Goal: Task Accomplishment & Management: Manage account settings

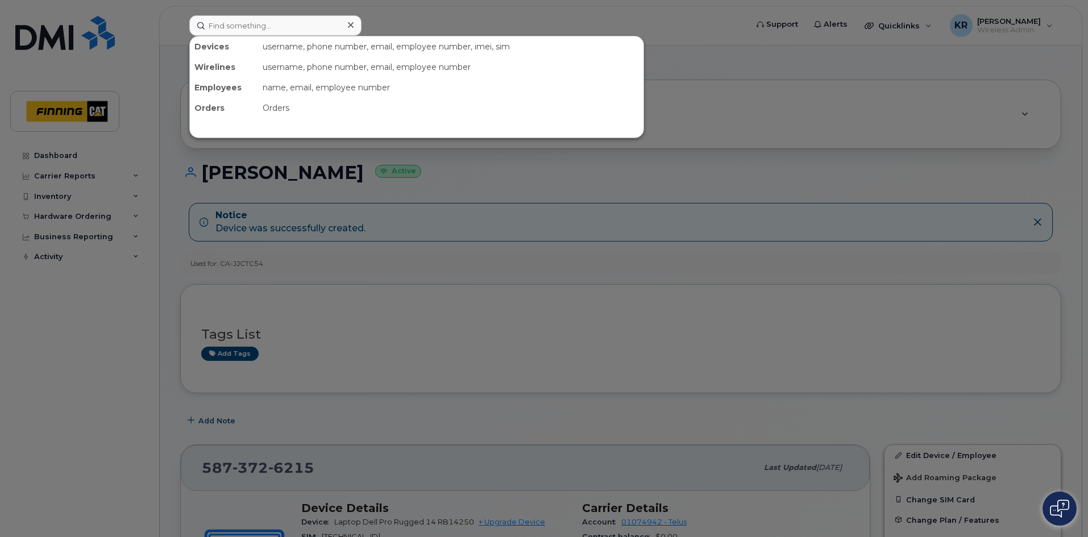
type input "[PERSON_NAME]"
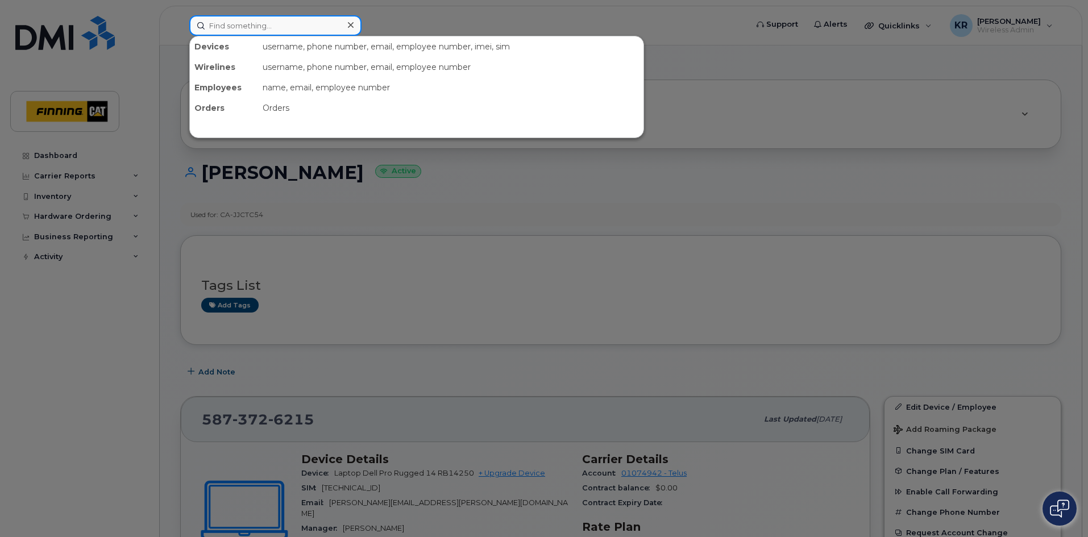
click at [215, 26] on input at bounding box center [275, 25] width 172 height 20
paste input "Nigel Livesey"
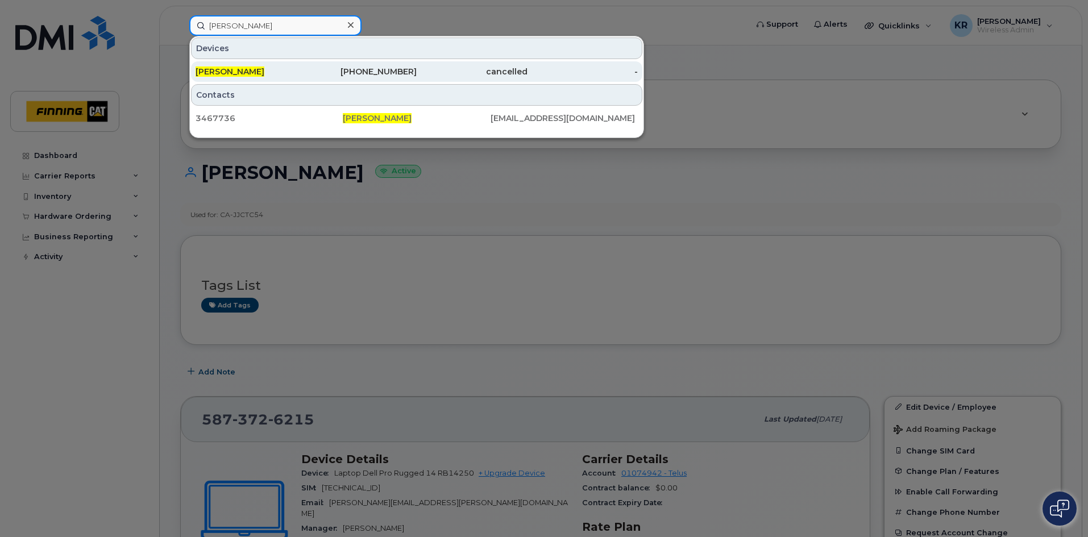
type input "Nigel Livesey"
click at [411, 74] on div "236-986-5260" at bounding box center [361, 71] width 111 height 11
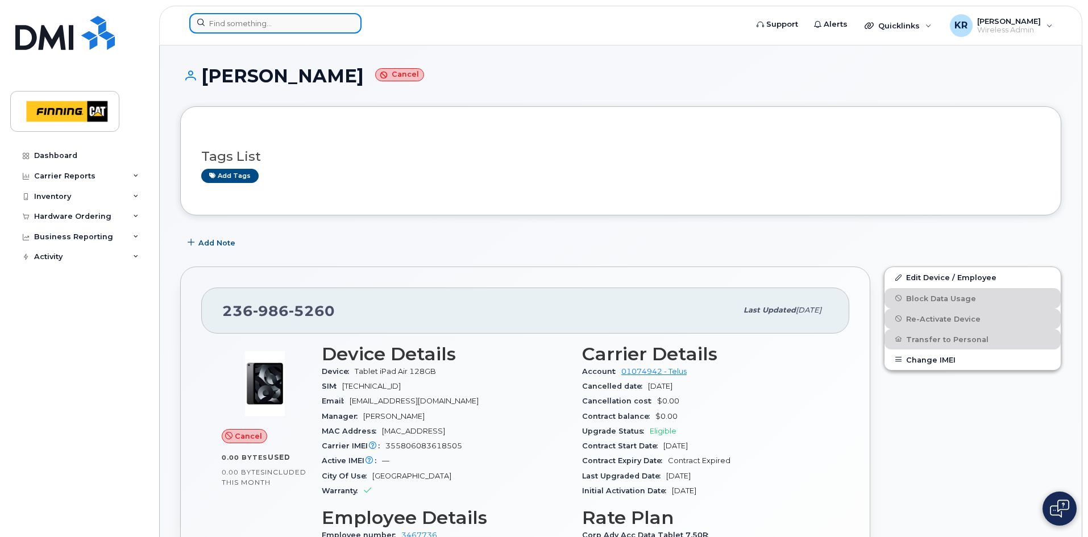
click at [299, 21] on input at bounding box center [275, 23] width 172 height 20
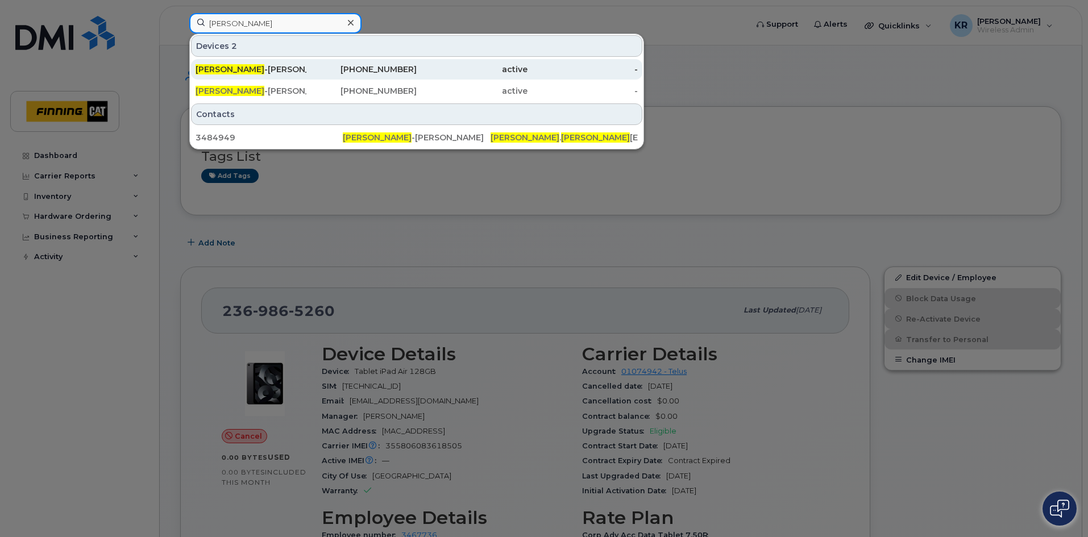
type input "[PERSON_NAME]"
click at [362, 68] on div "[PHONE_NUMBER]" at bounding box center [361, 69] width 111 height 11
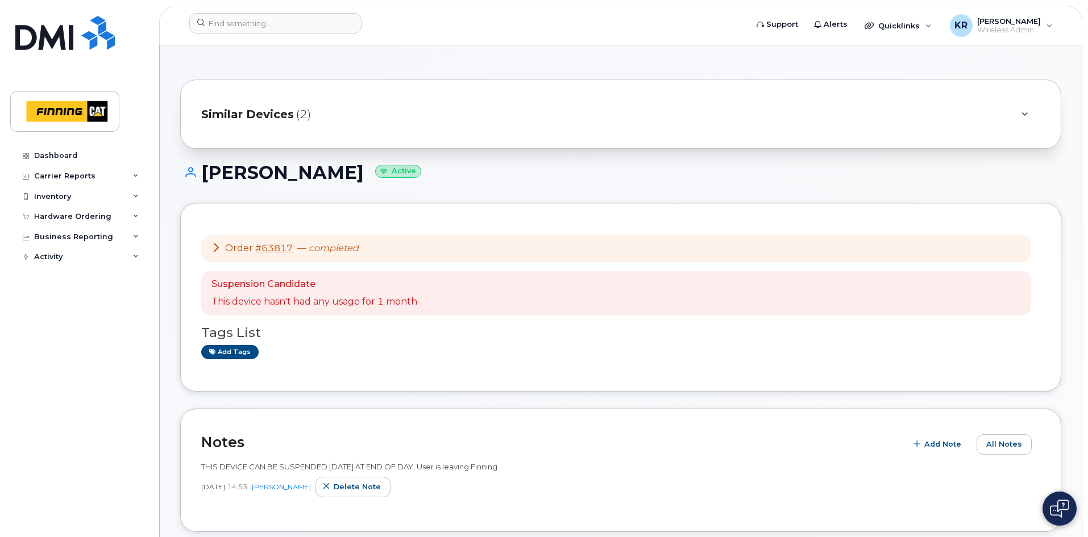
click at [281, 114] on span "Similar Devices" at bounding box center [247, 114] width 93 height 16
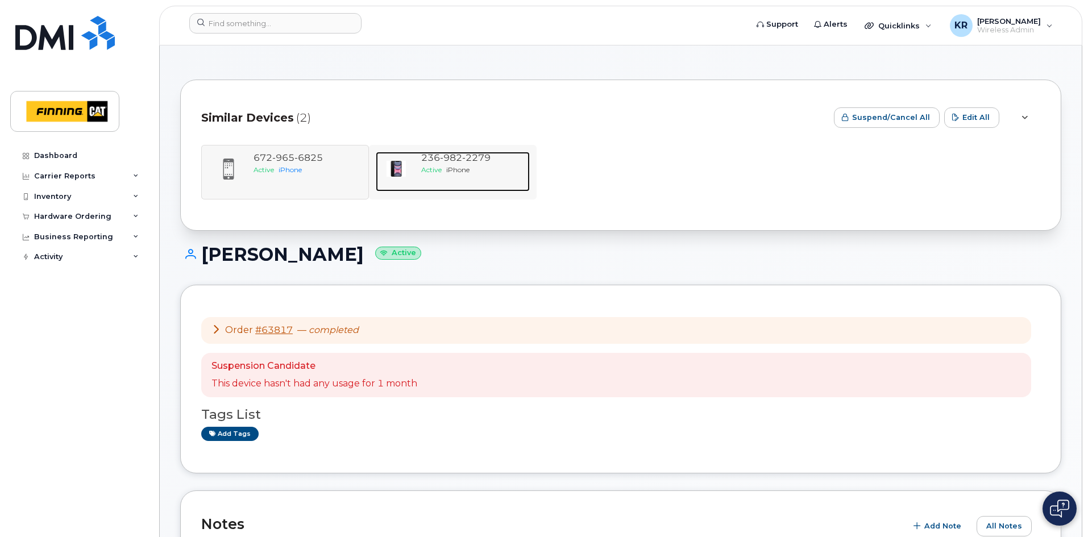
click at [456, 157] on span "982" at bounding box center [451, 157] width 22 height 11
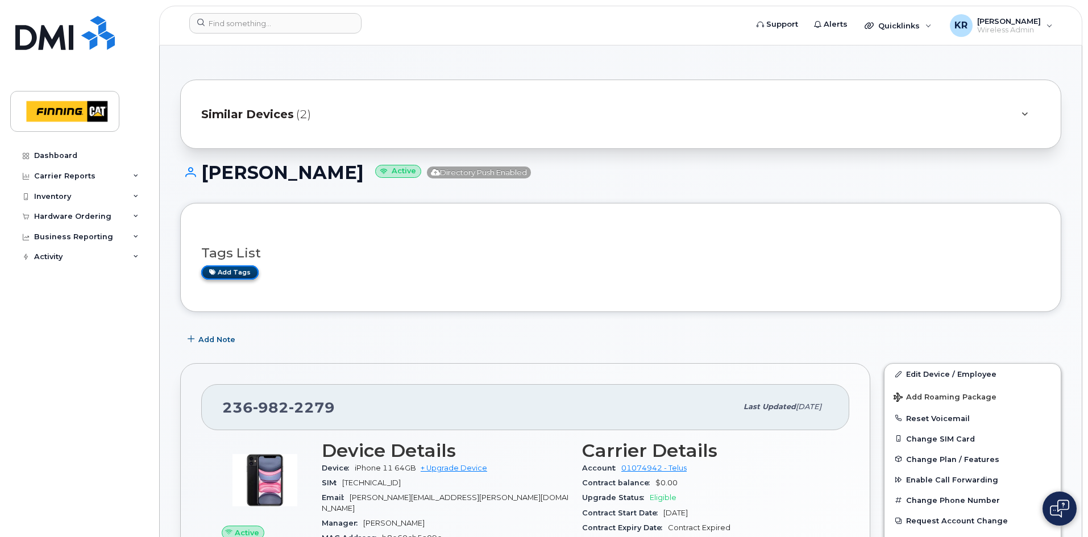
click at [245, 270] on link "Add tags" at bounding box center [229, 272] width 57 height 14
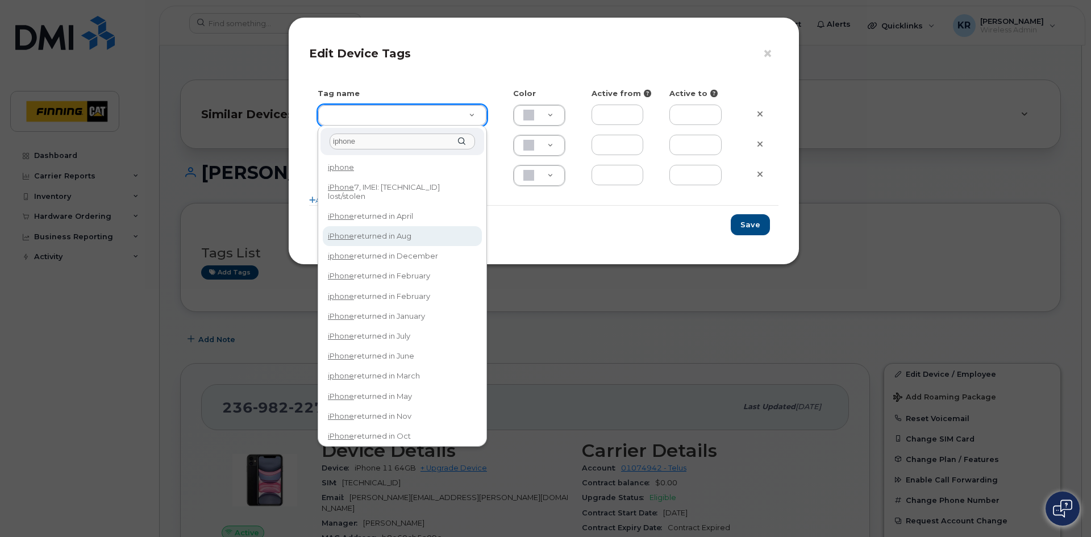
type input "iphone"
type input "iPhone returned in Aug"
type input "DFD3EE"
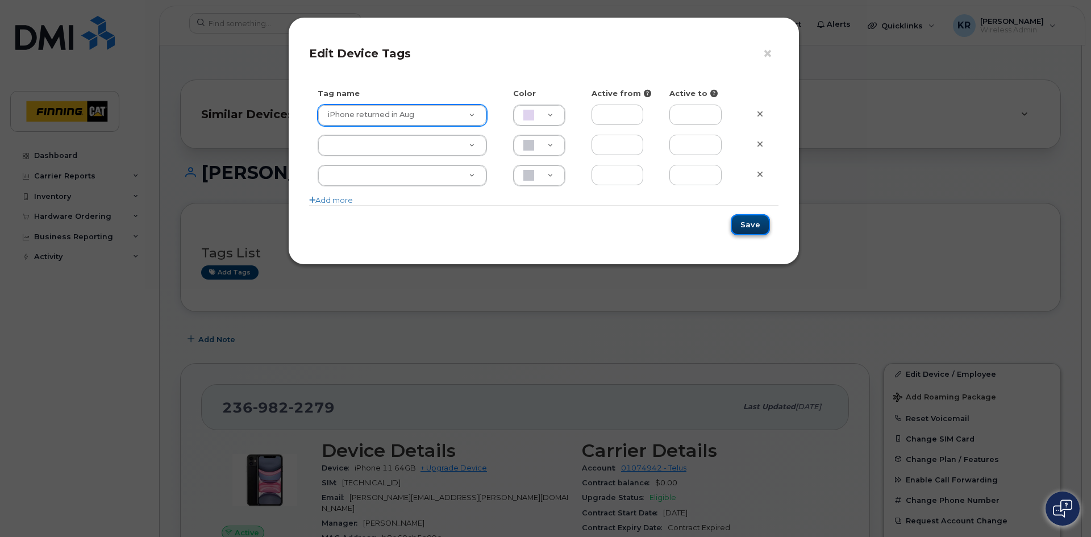
click at [744, 226] on button "Save" at bounding box center [750, 224] width 39 height 21
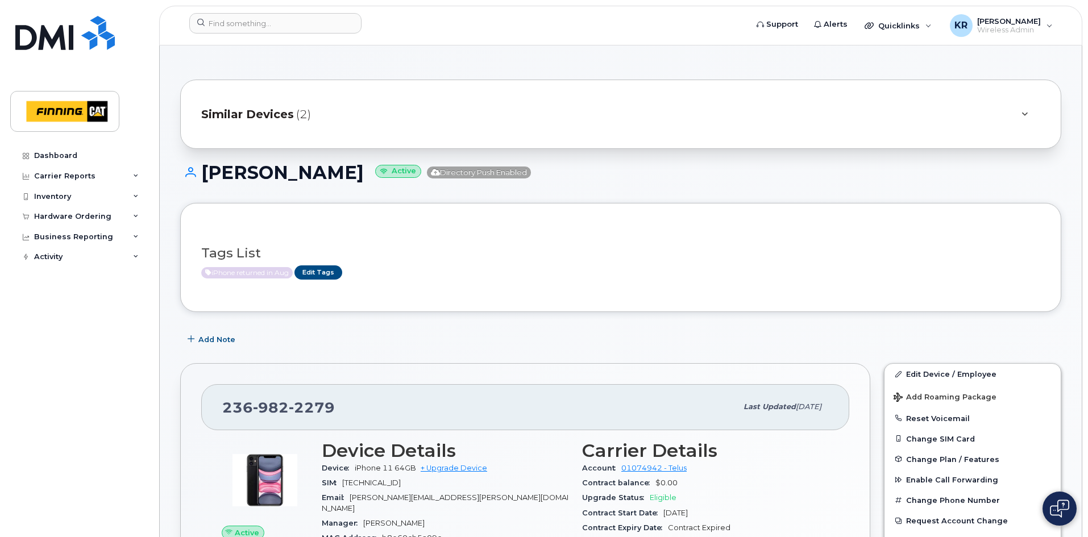
scroll to position [57, 0]
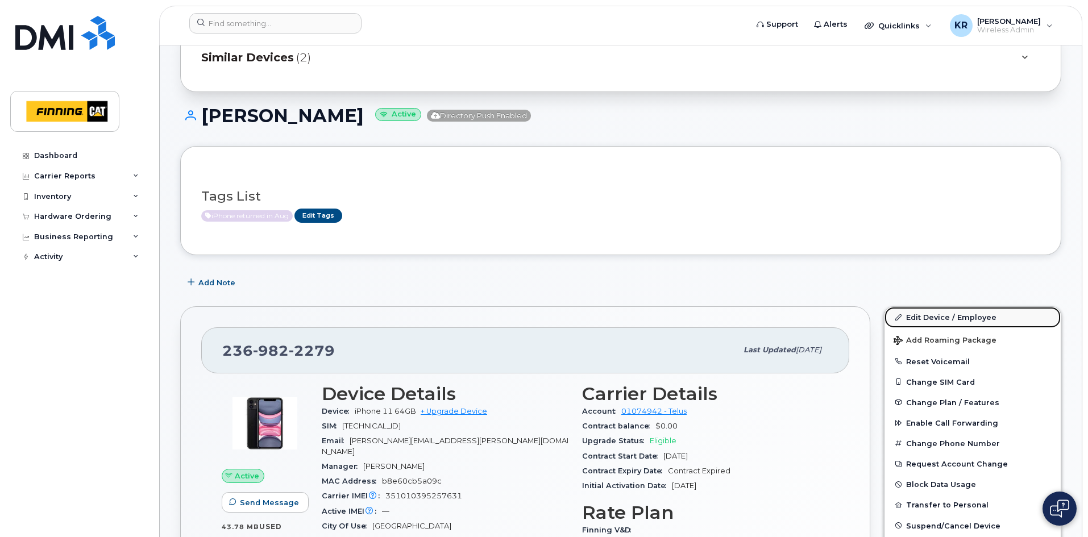
click at [919, 319] on link "Edit Device / Employee" at bounding box center [972, 317] width 176 height 20
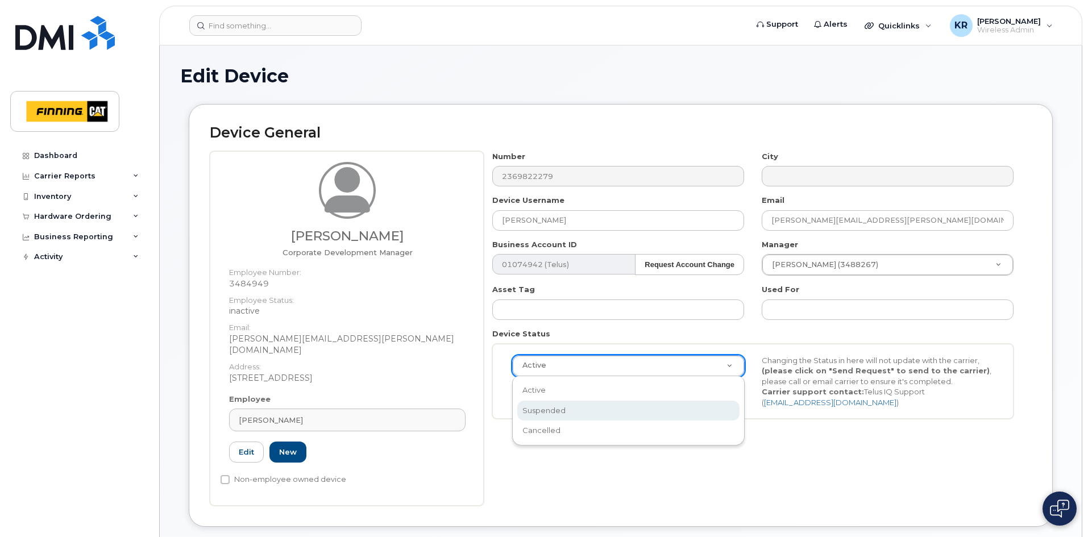
select select "suspended"
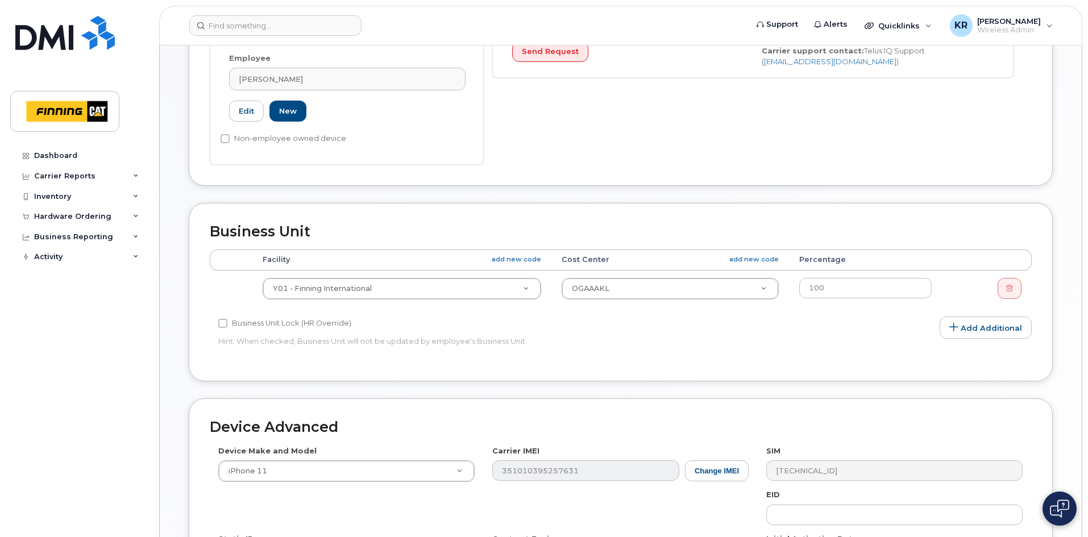
scroll to position [623, 0]
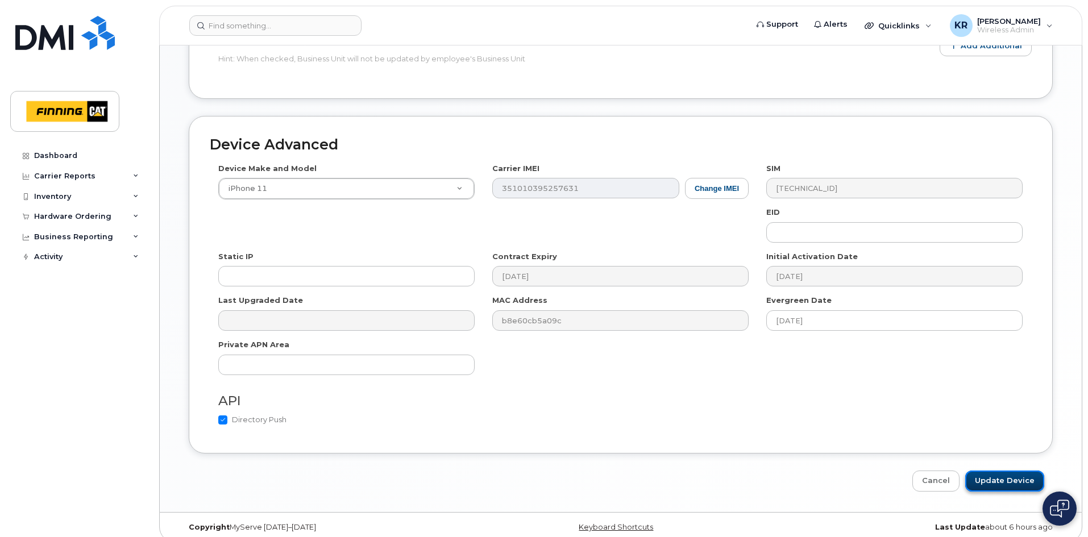
click at [996, 471] on input "Update Device" at bounding box center [1004, 481] width 79 height 21
type input "Saving..."
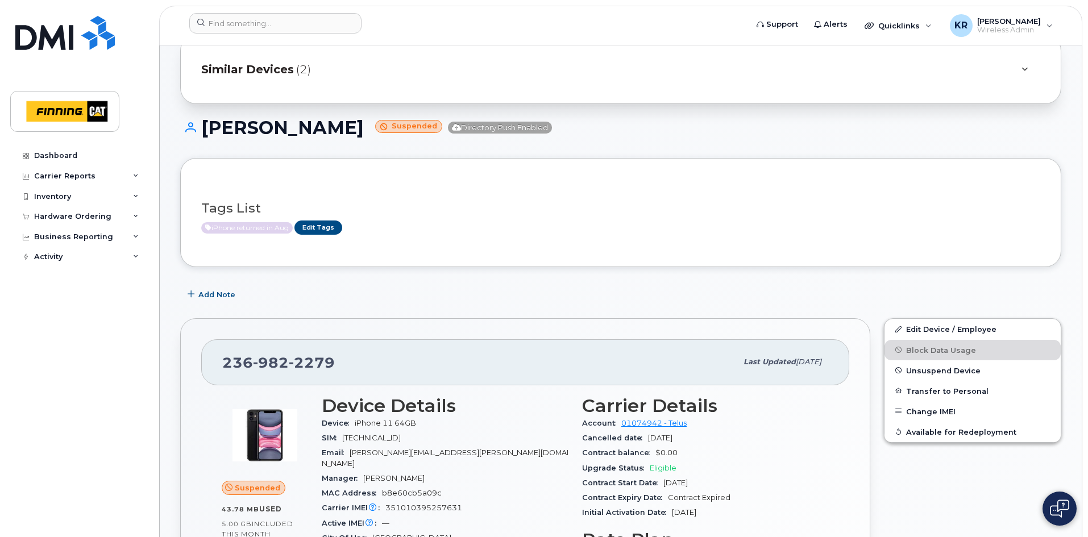
scroll to position [114, 0]
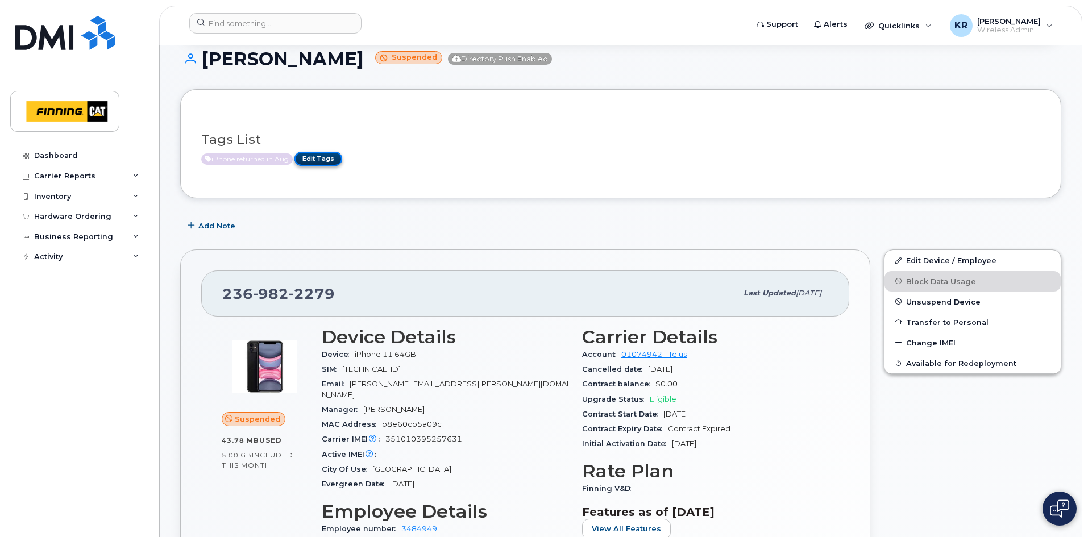
click at [328, 161] on link "Edit Tags" at bounding box center [318, 159] width 48 height 14
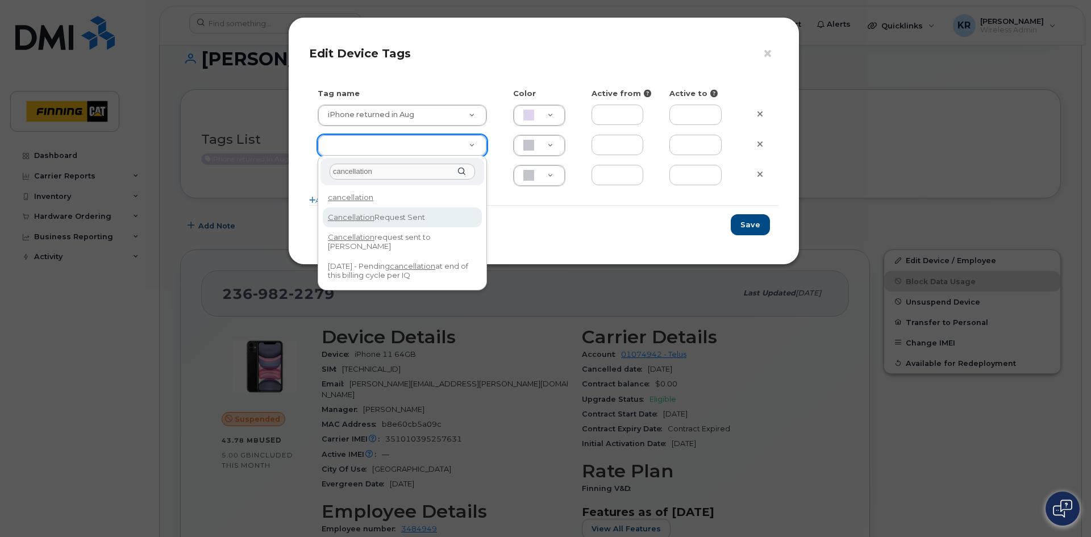
type input "cancellation"
type input "Cancellation Request Sent"
type input "FDDCC5"
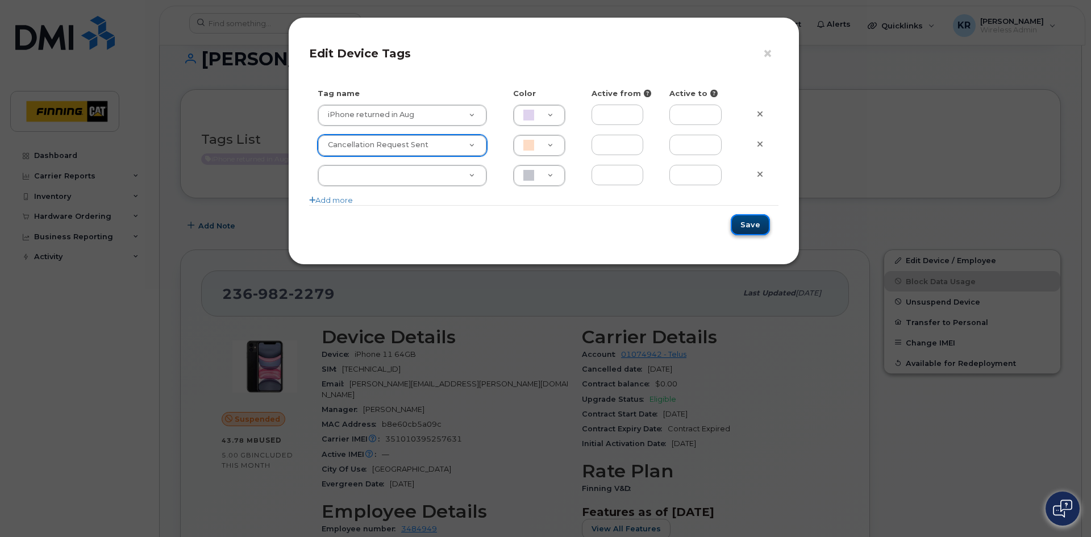
click at [754, 225] on button "Save" at bounding box center [750, 224] width 39 height 21
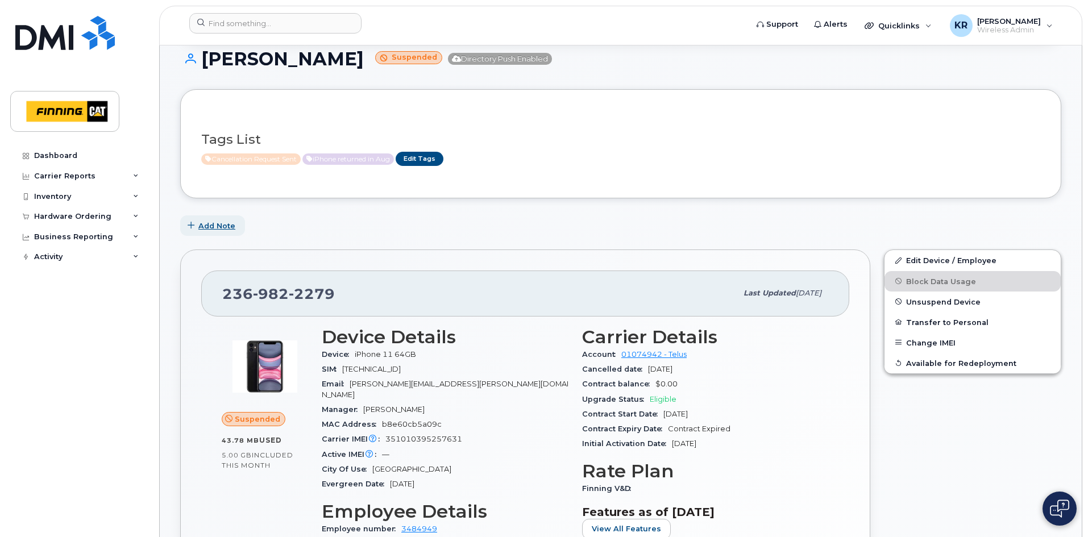
click at [213, 228] on span "Add Note" at bounding box center [216, 225] width 37 height 11
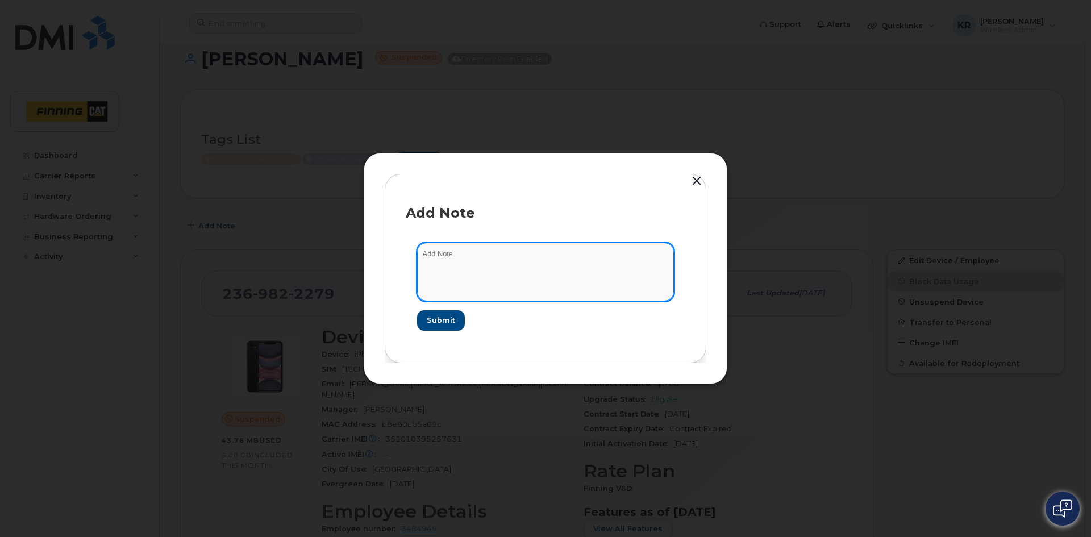
click at [444, 252] on textarea at bounding box center [545, 272] width 257 height 58
type textarea "cancellation on line request sent Aug 12/25"
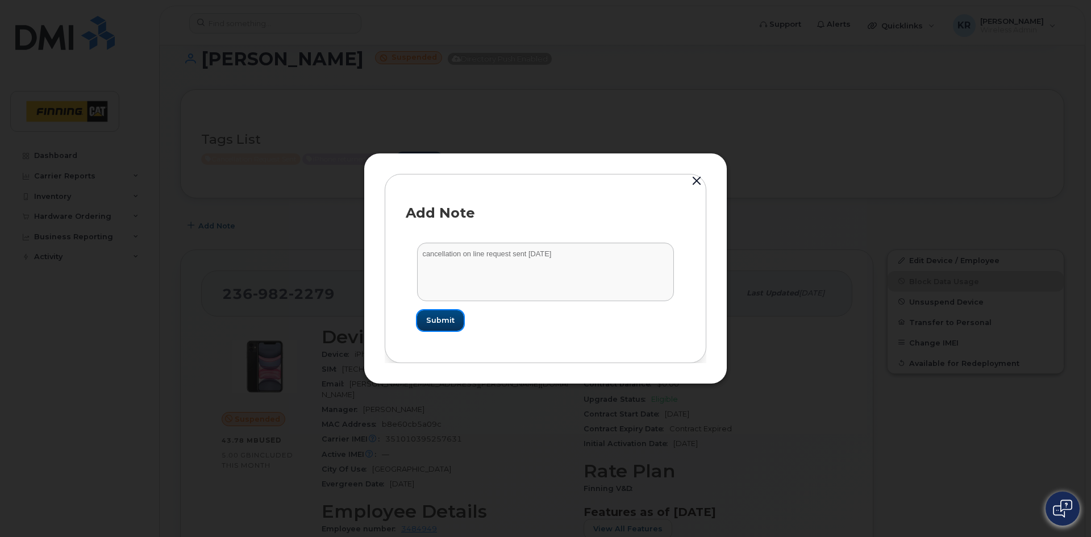
click at [435, 317] on span "Submit" at bounding box center [440, 320] width 28 height 11
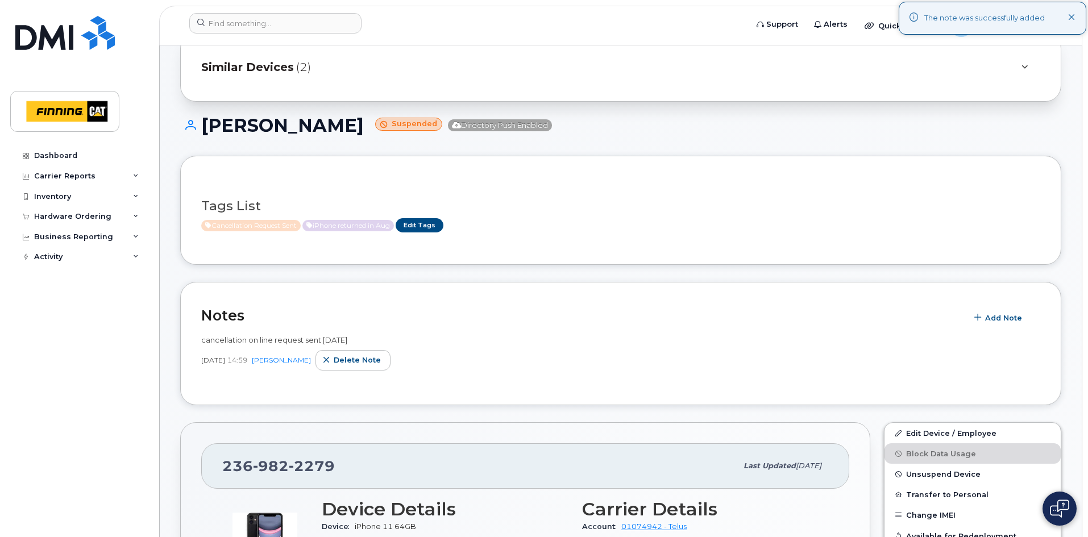
scroll to position [0, 0]
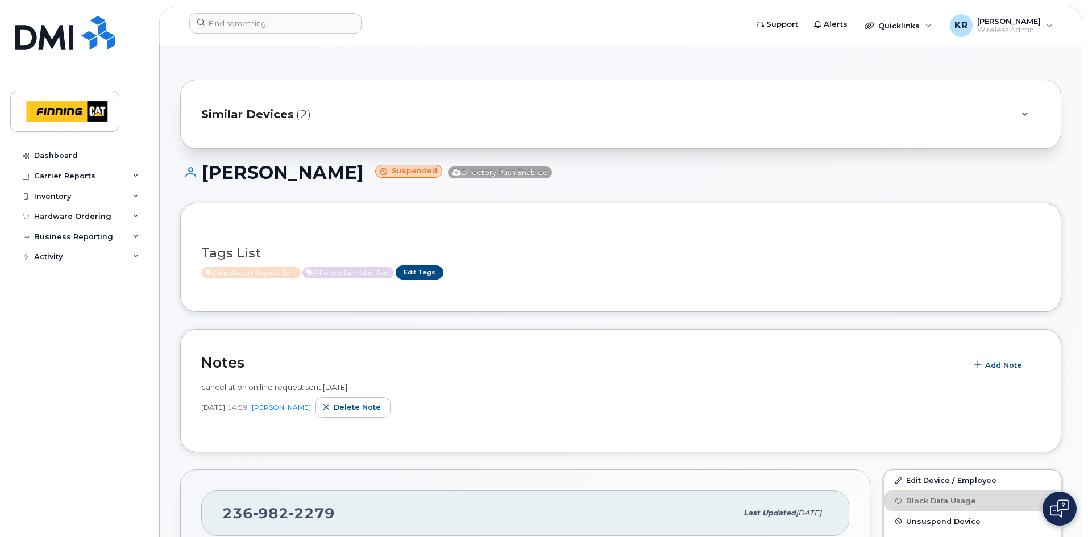
click at [276, 114] on span "Similar Devices" at bounding box center [247, 114] width 93 height 16
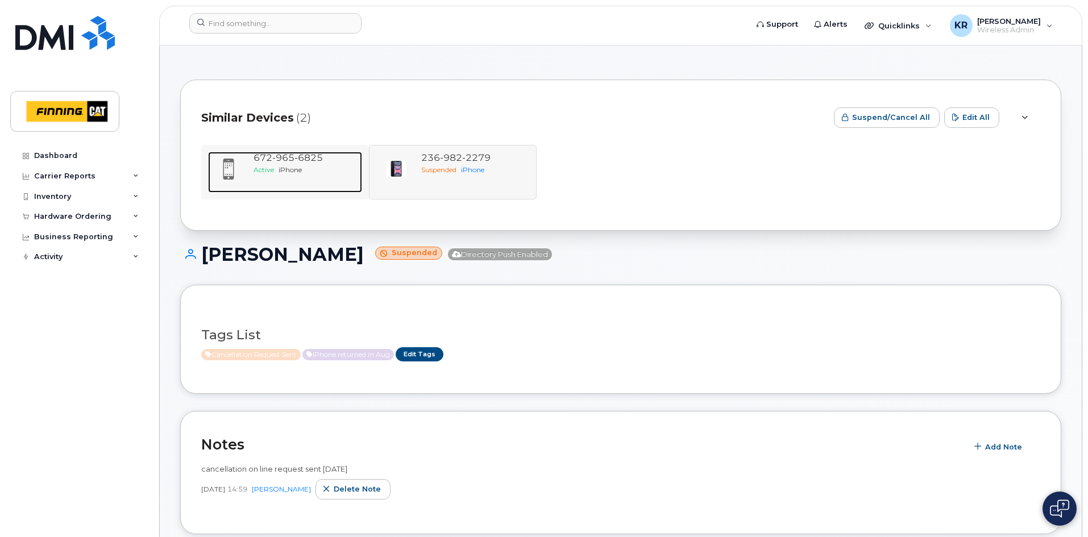
click at [301, 169] on span "iPhone" at bounding box center [289, 169] width 23 height 9
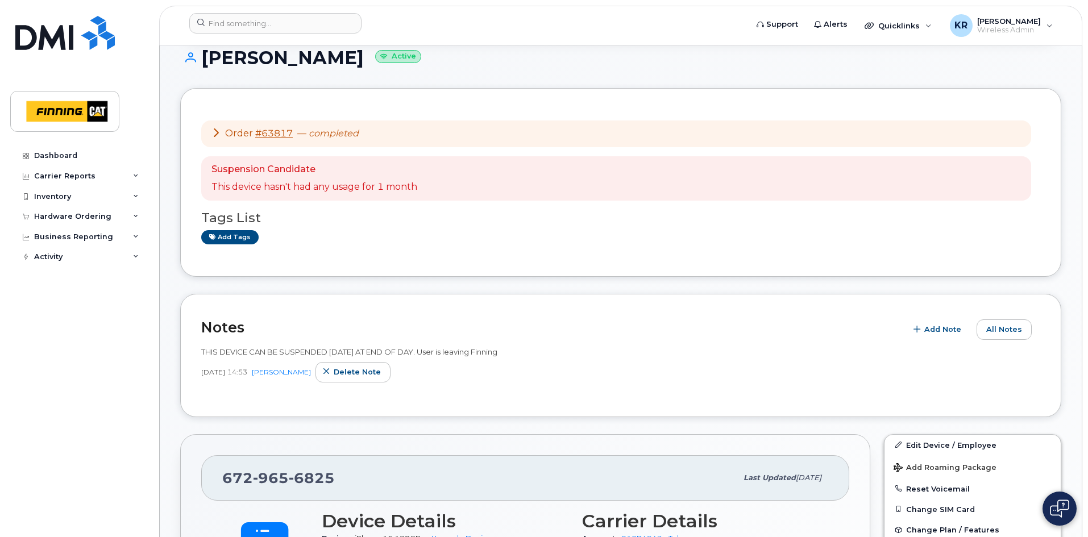
scroll to position [114, 0]
click at [281, 133] on link "#63817" at bounding box center [274, 134] width 38 height 11
drag, startPoint x: 199, startPoint y: 353, endPoint x: 527, endPoint y: 353, distance: 327.9
click at [527, 353] on div "Notes Add Note All Notes THIS DEVICE CAN BE SUSPENDED JULY 30/25 AT END OF DAY.…" at bounding box center [620, 356] width 881 height 123
copy span "THIS DEVICE CAN BE SUSPENDED JULY 30/25 AT END OF DAY. User is leaving Finning"
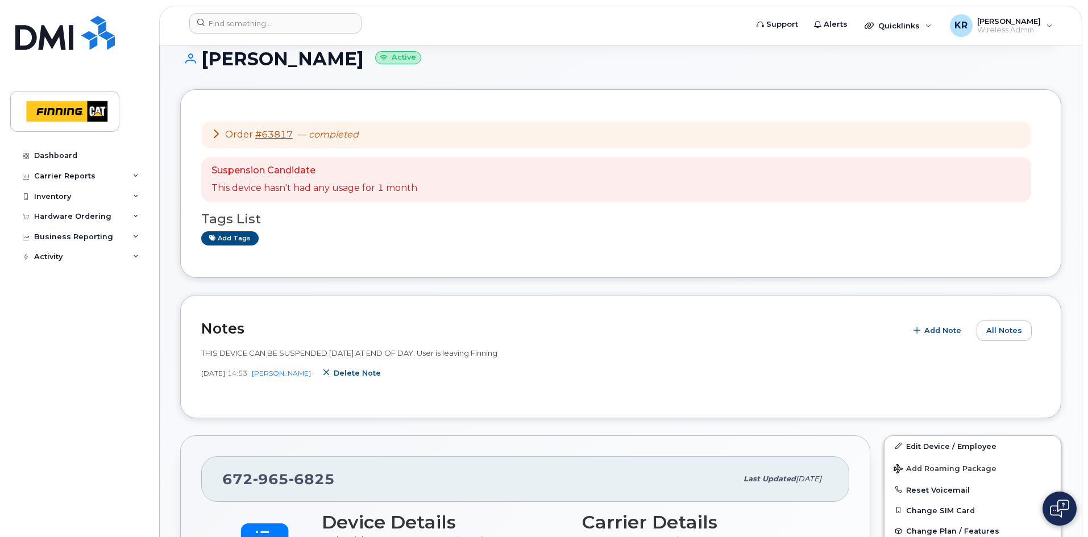
drag, startPoint x: 354, startPoint y: 376, endPoint x: 588, endPoint y: 60, distance: 393.2
click at [354, 375] on span "Delete note" at bounding box center [357, 373] width 47 height 11
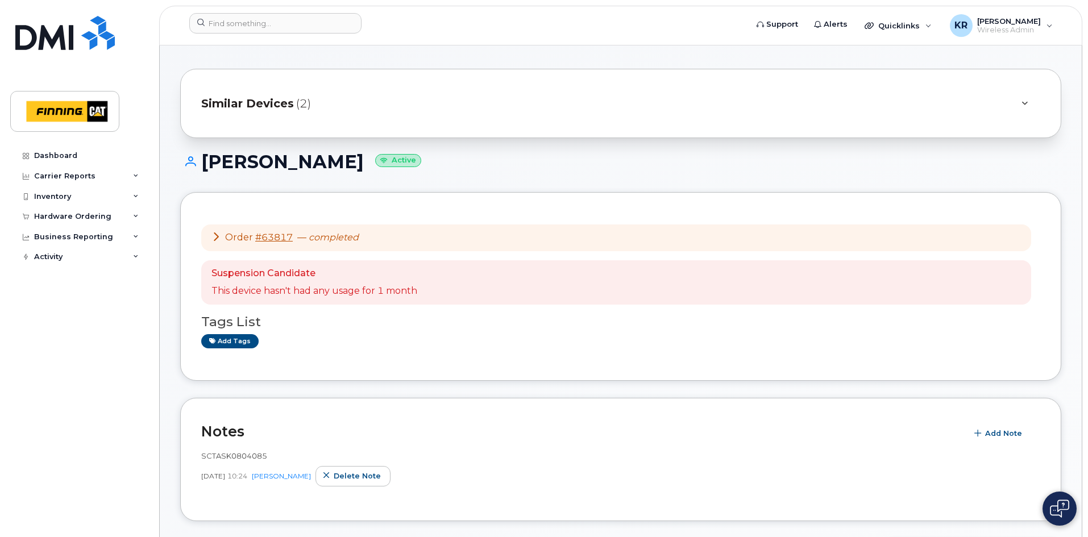
scroll to position [0, 0]
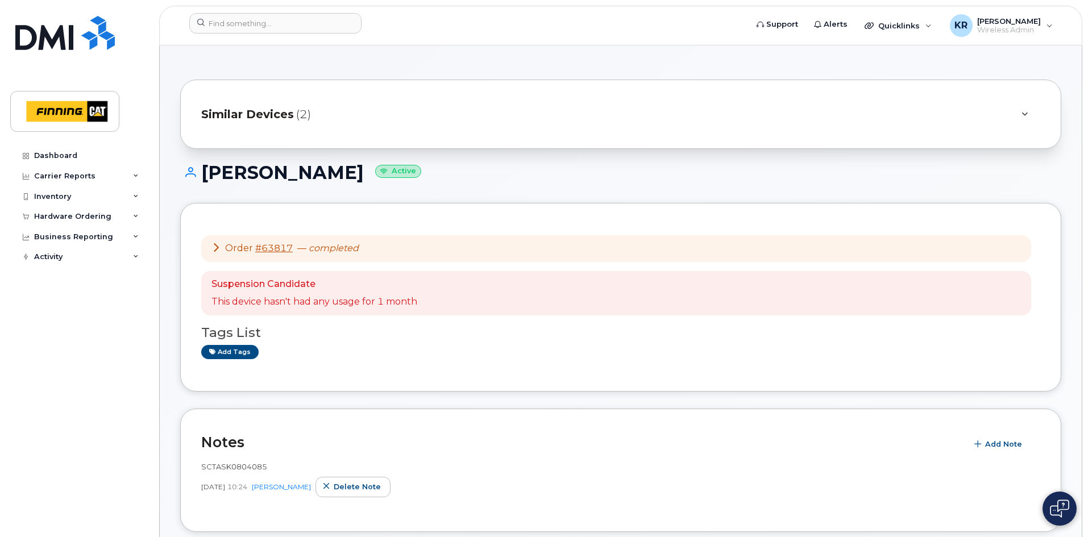
click at [274, 109] on span "Similar Devices" at bounding box center [247, 114] width 93 height 16
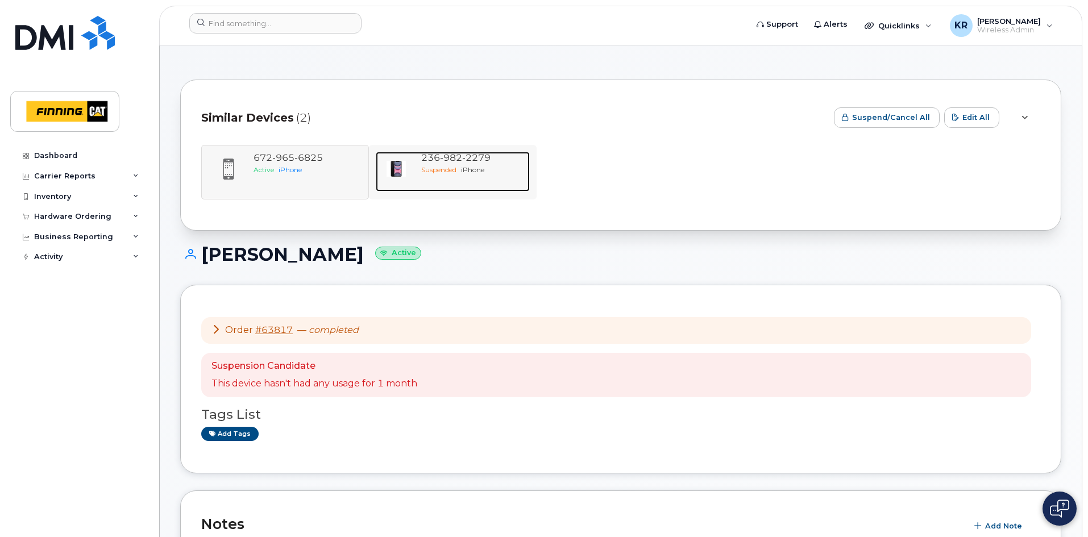
click at [473, 161] on span "2279" at bounding box center [476, 157] width 28 height 11
